Goal: Task Accomplishment & Management: Use online tool/utility

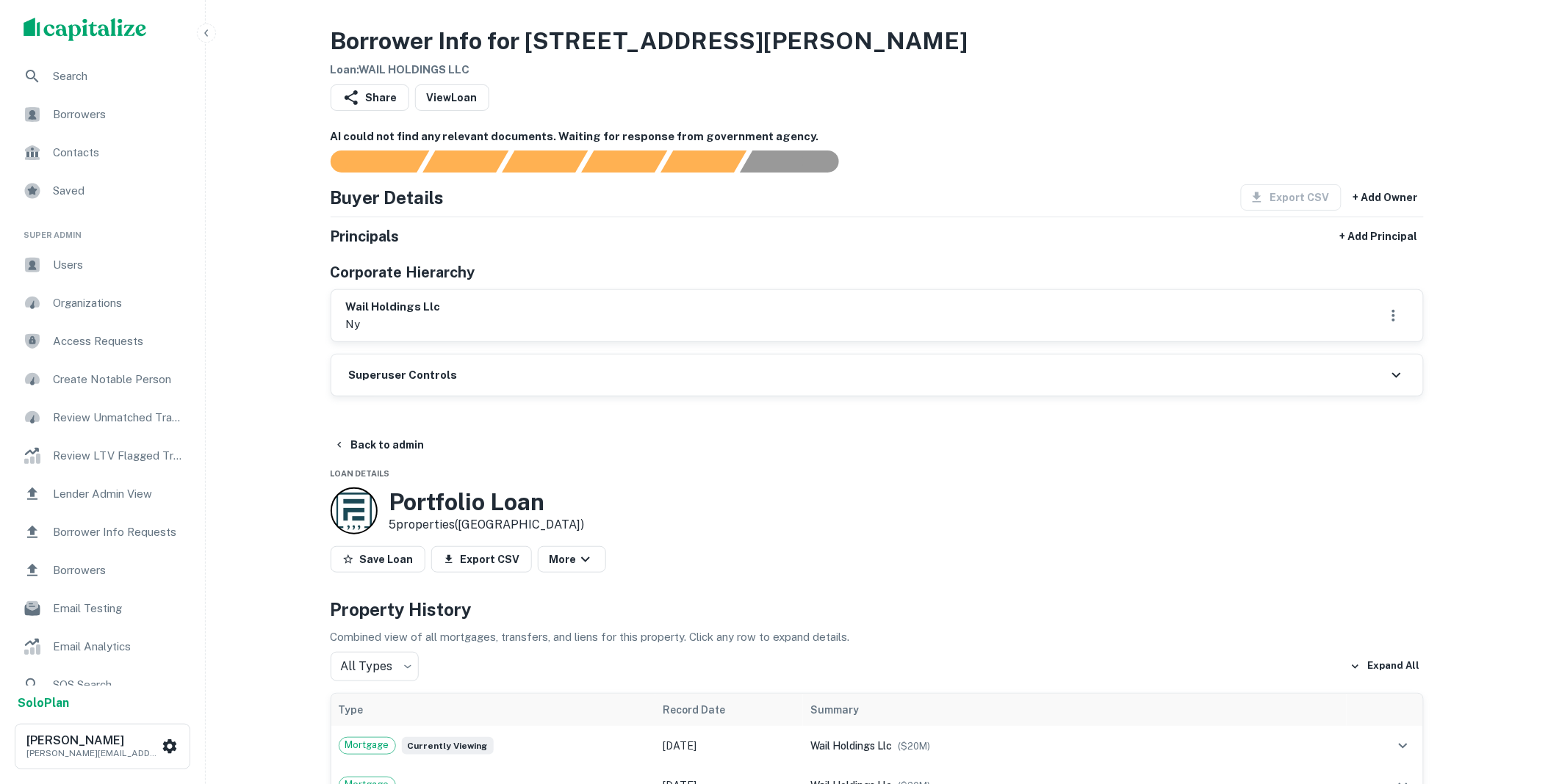
click at [751, 380] on div "Superuser Controls" at bounding box center [877, 375] width 1092 height 41
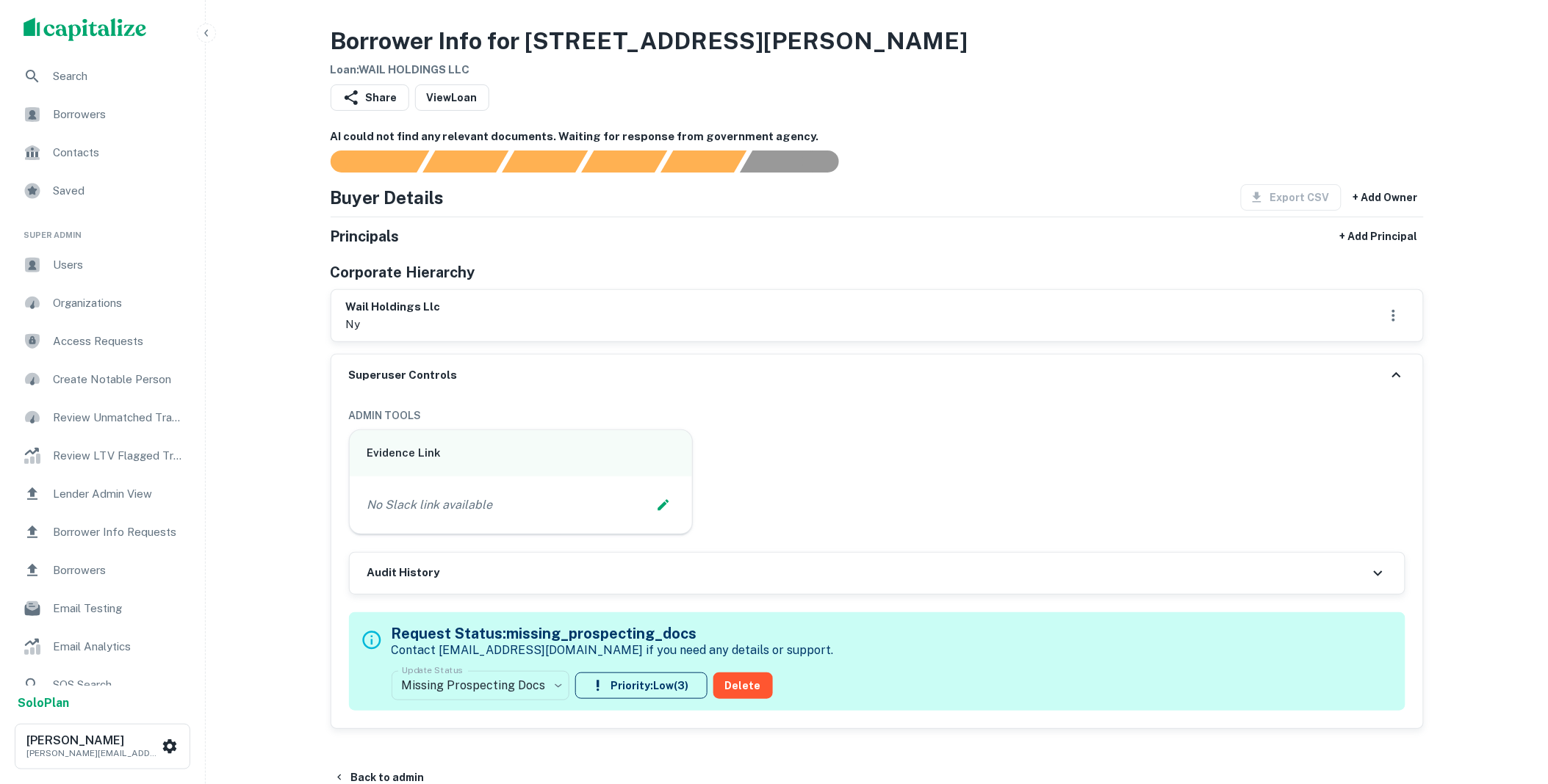
click at [439, 93] on link "View Loan" at bounding box center [452, 97] width 74 height 26
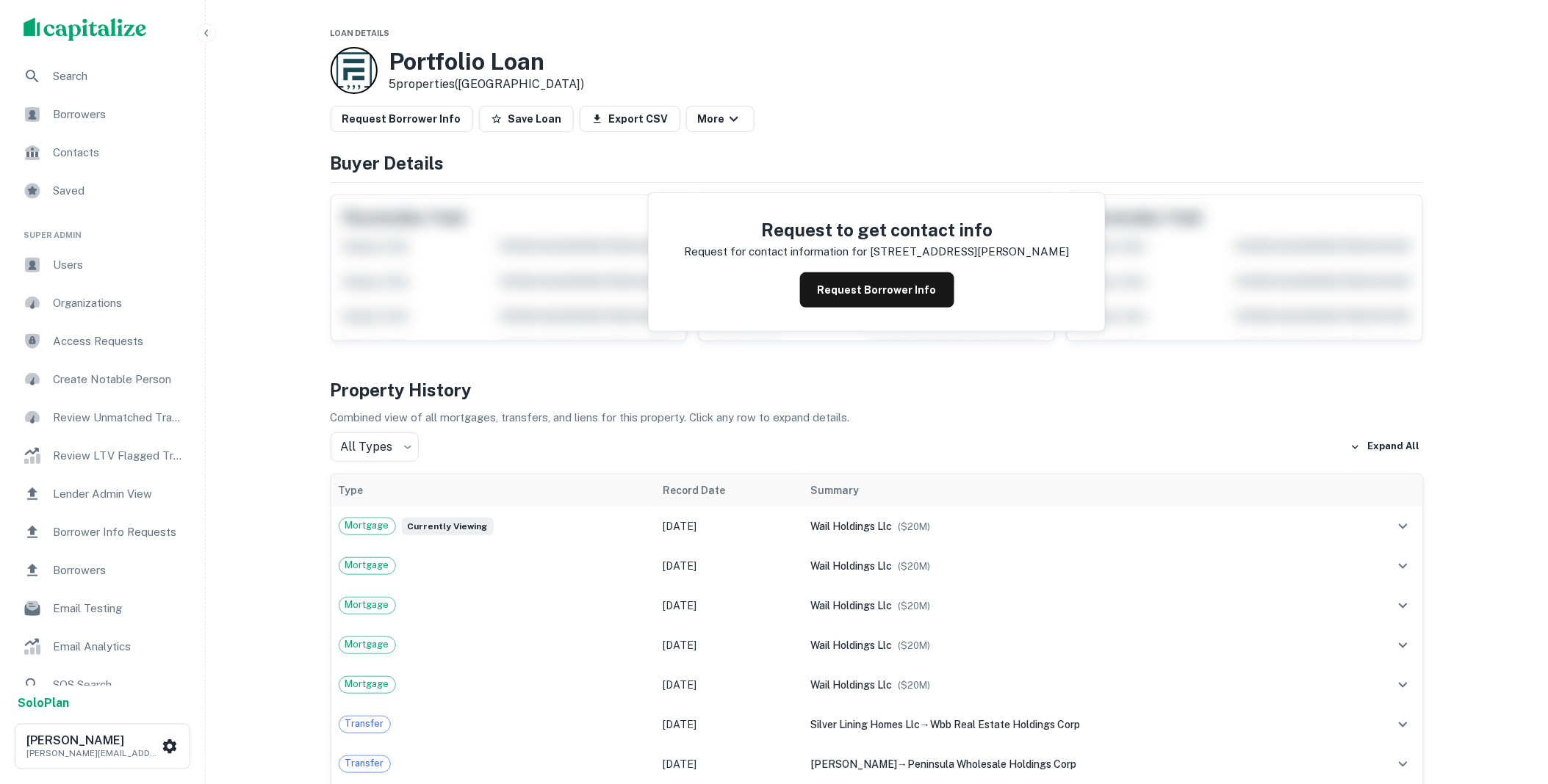
click at [840, 306] on button "Request Borrower Info" at bounding box center [877, 290] width 154 height 35
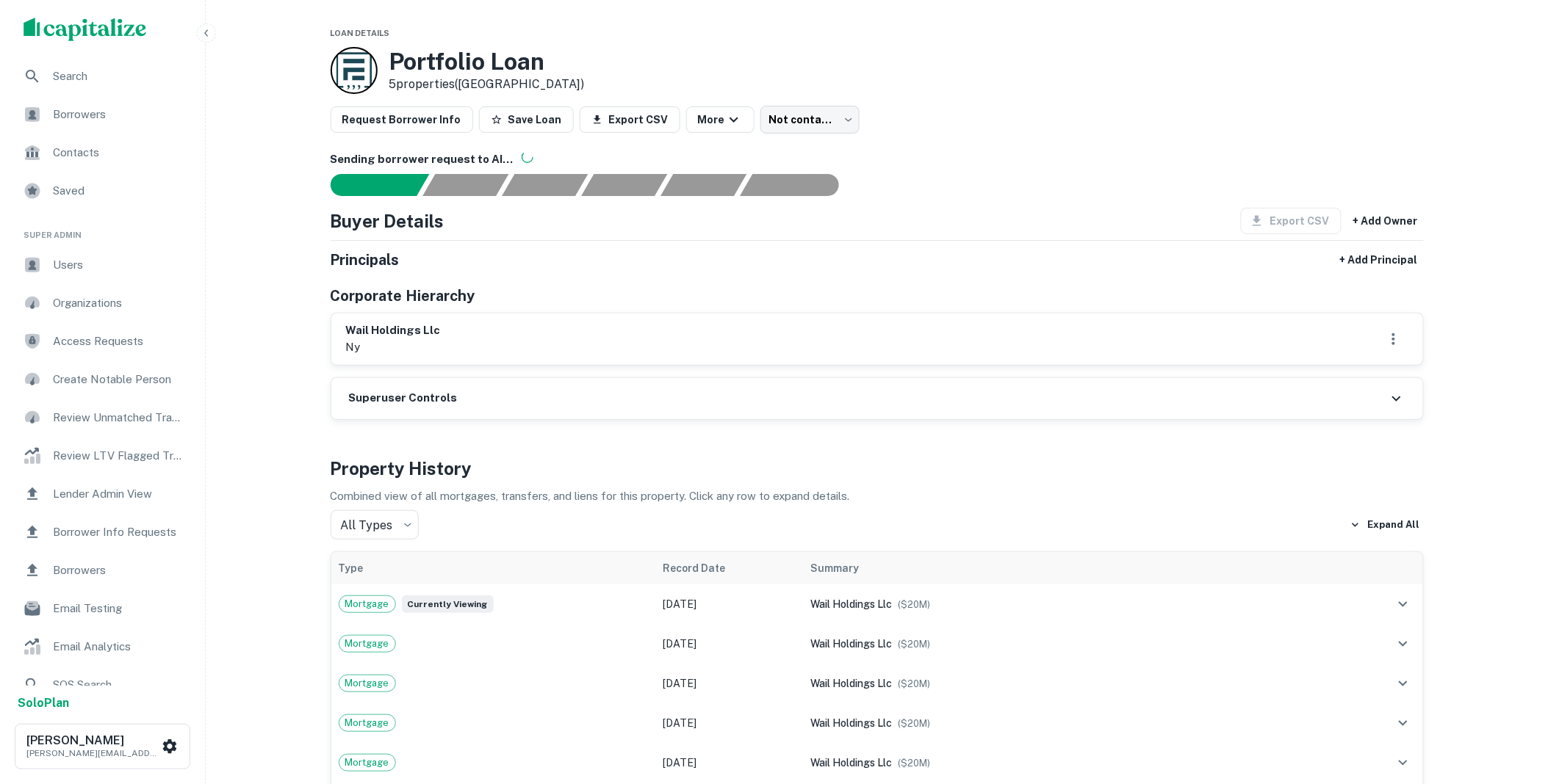
click at [428, 120] on button "Request Borrower Info" at bounding box center [401, 120] width 143 height 26
